Goal: Ask a question

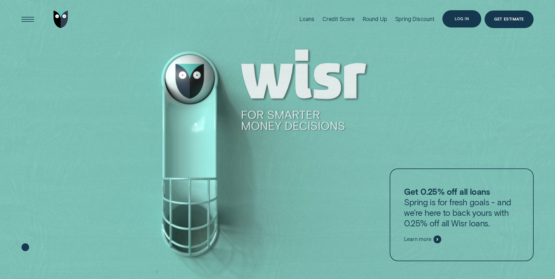
click at [468, 19] on div "Log in" at bounding box center [461, 19] width 14 height 4
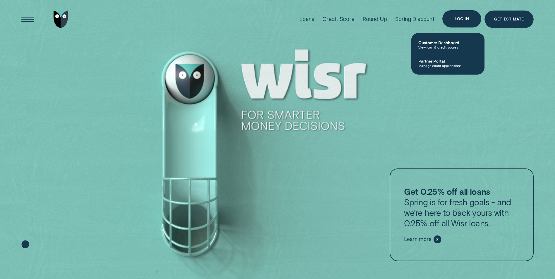
click at [462, 22] on div "Log in" at bounding box center [461, 19] width 39 height 18
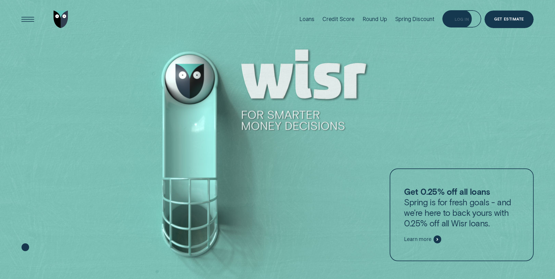
click at [454, 19] on div "Log in" at bounding box center [461, 19] width 39 height 18
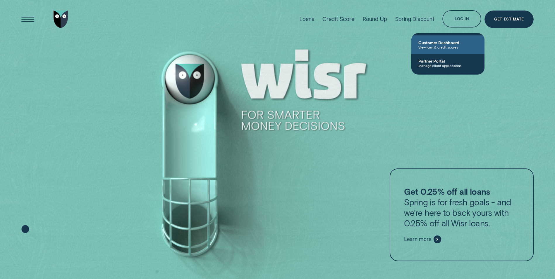
click at [441, 43] on span "Customer Dashboard" at bounding box center [447, 42] width 59 height 5
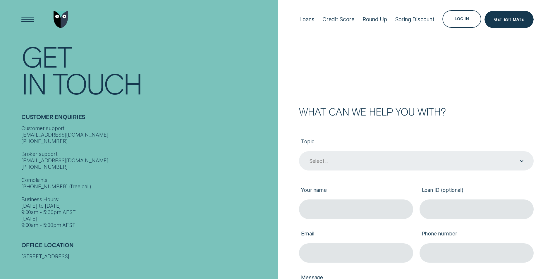
click at [508, 158] on div "Select..." at bounding box center [415, 160] width 215 height 7
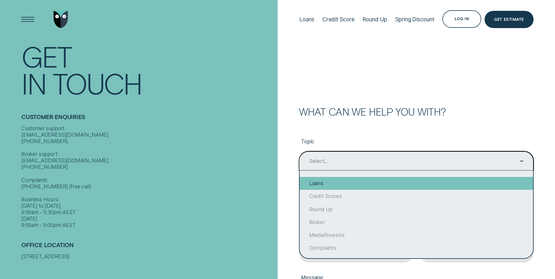
click at [323, 184] on div "Loans" at bounding box center [415, 183] width 233 height 13
type input "Loans"
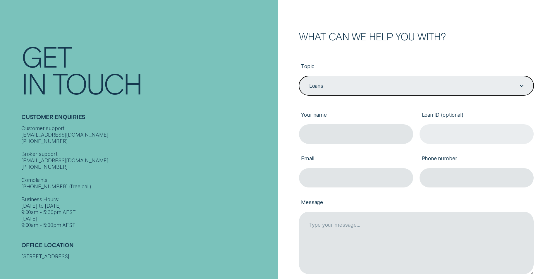
scroll to position [88, 0]
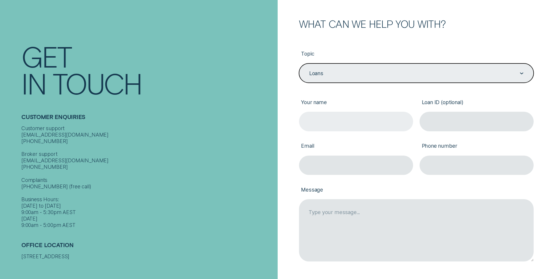
click at [356, 119] on input "Your name" at bounding box center [356, 121] width 114 height 19
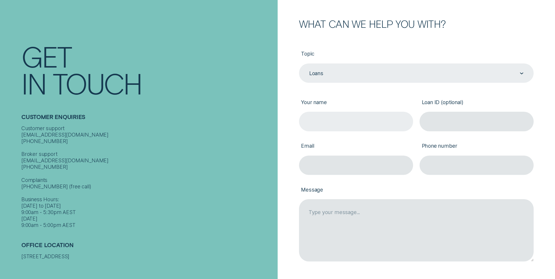
type input "[PERSON_NAME] [PERSON_NAME]"
type input "[EMAIL_ADDRESS][DOMAIN_NAME]"
type input "6438718393"
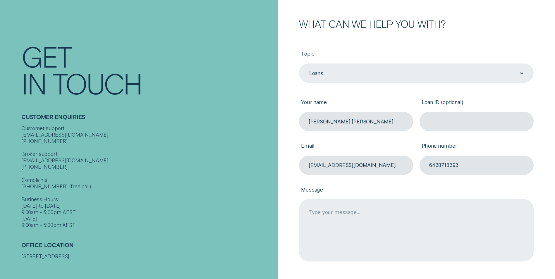
click at [332, 213] on textarea "Message" at bounding box center [416, 230] width 234 height 62
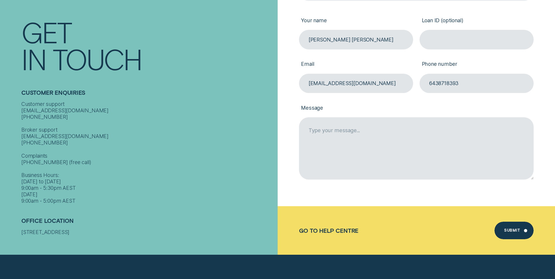
scroll to position [175, 0]
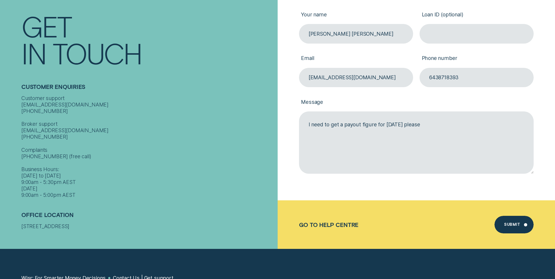
type textarea "I need to get a payout figure for [DATE] please"
drag, startPoint x: 366, startPoint y: 255, endPoint x: 145, endPoint y: 294, distance: 224.7
drag, startPoint x: 145, startPoint y: 294, endPoint x: 183, endPoint y: 149, distance: 149.9
click at [183, 149] on div "Customer support [EMAIL_ADDRESS][DOMAIN_NAME] [PHONE_NUMBER] Broker support [EM…" at bounding box center [147, 147] width 253 height 104
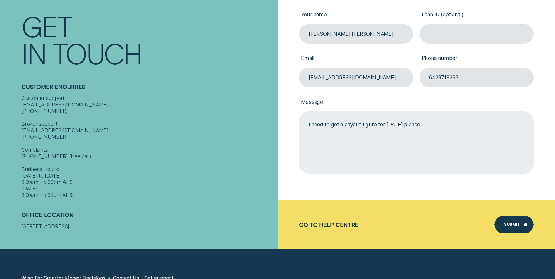
click at [446, 125] on textarea "I need to get a payout figure for [DATE] please" at bounding box center [416, 142] width 234 height 62
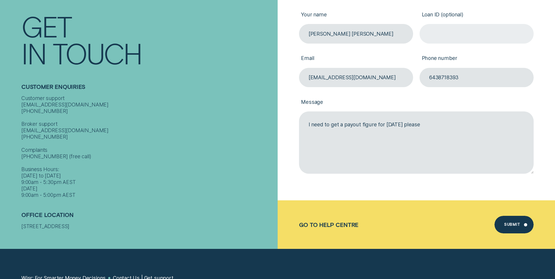
click at [456, 36] on input "Loan ID (optional)" at bounding box center [476, 33] width 114 height 19
paste input "849740"
type input "849740"
click at [510, 219] on div "Submit" at bounding box center [513, 225] width 39 height 18
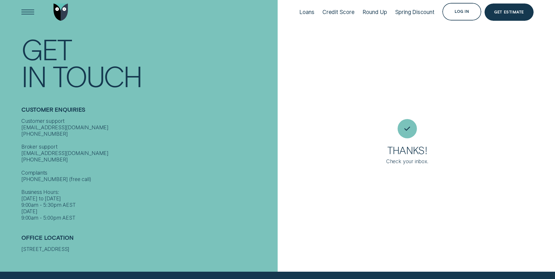
scroll to position [0, 0]
